Goal: Find specific page/section: Find specific page/section

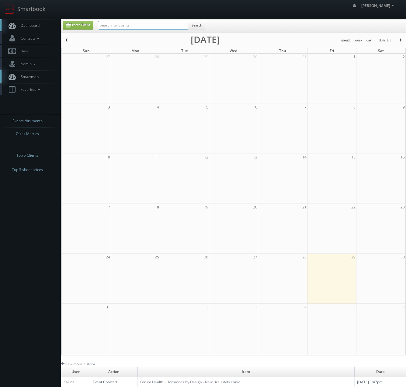
click at [111, 24] on input "text" at bounding box center [143, 25] width 90 height 9
type input "mecac"
click at [32, 11] on link "Smartbook" at bounding box center [25, 9] width 50 height 19
click at [114, 27] on input "text" at bounding box center [143, 25] width 90 height 9
type input "mecca"
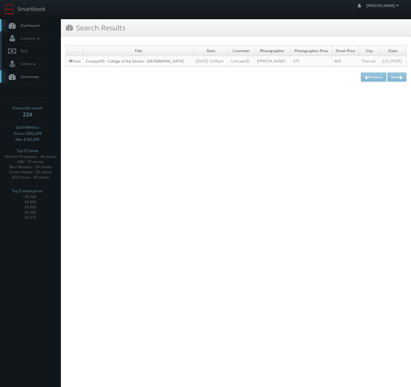
click at [109, 59] on link "Concept3D - College of the Desert - [GEOGRAPHIC_DATA]" at bounding box center [135, 60] width 98 height 5
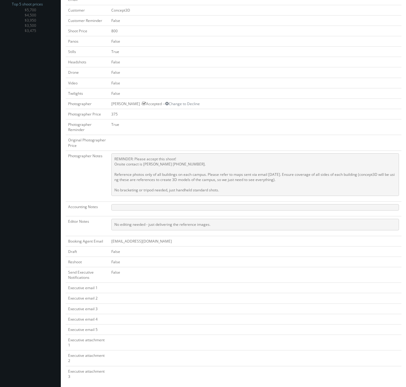
scroll to position [190, 0]
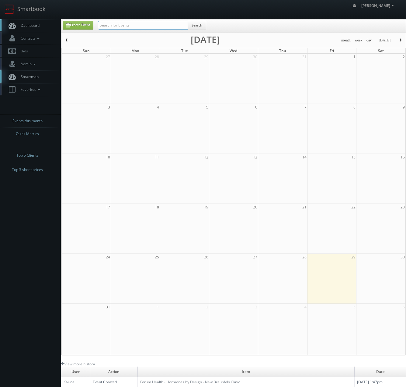
click at [125, 23] on input "text" at bounding box center [143, 25] width 90 height 9
type input "rebath"
drag, startPoint x: 113, startPoint y: 26, endPoint x: 111, endPoint y: 29, distance: 3.3
click at [113, 26] on input "text" at bounding box center [143, 25] width 90 height 9
type input "sokal"
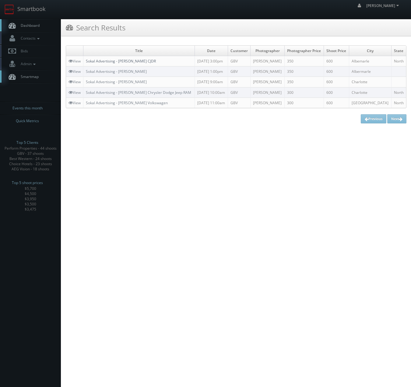
click at [96, 60] on link "Sokal Advertising - [PERSON_NAME] CJDR" at bounding box center [121, 60] width 70 height 5
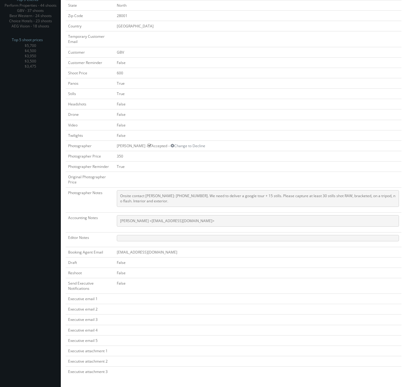
scroll to position [143, 0]
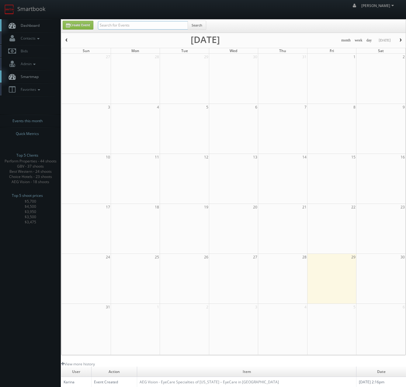
click at [116, 22] on input "text" at bounding box center [143, 25] width 90 height 9
type input "gwen fuller"
